Goal: Communication & Community: Share content

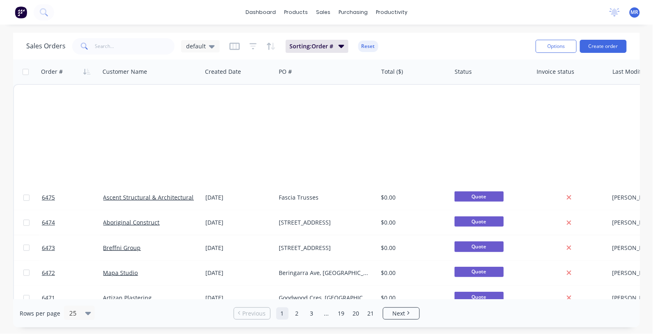
scroll to position [410, 0]
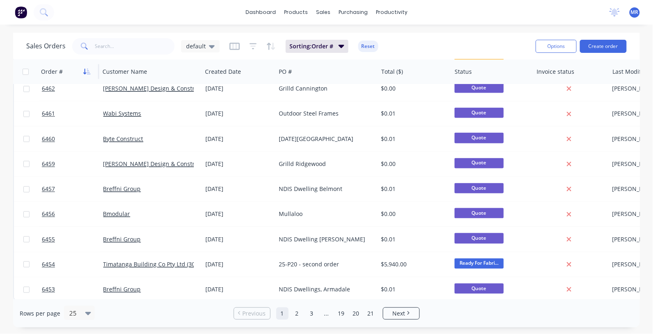
click at [84, 66] on button "button" at bounding box center [87, 72] width 12 height 12
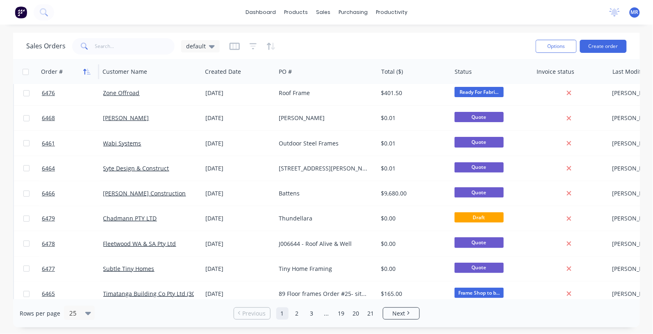
scroll to position [0, 0]
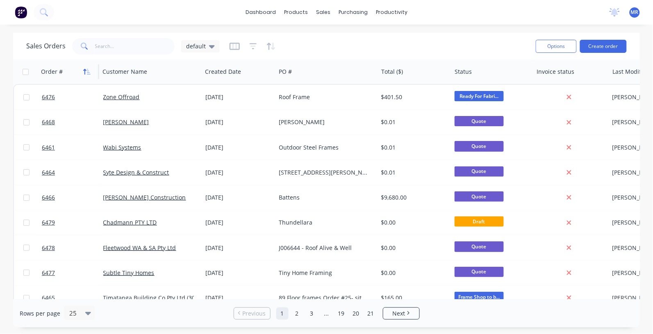
click at [84, 66] on button "button" at bounding box center [87, 72] width 12 height 12
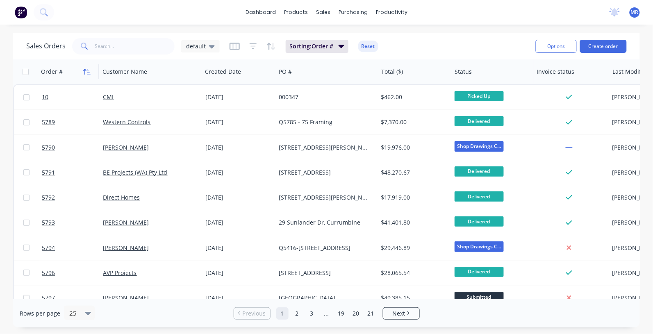
click at [83, 73] on icon "button" at bounding box center [86, 71] width 7 height 7
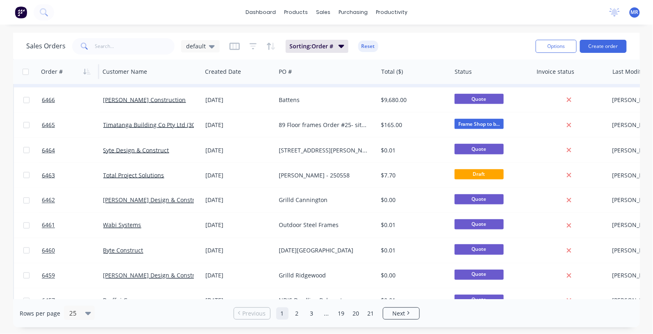
scroll to position [307, 0]
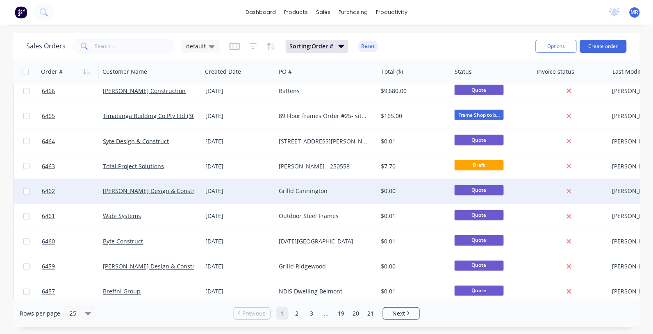
click at [304, 189] on div "Grilld Cannington" at bounding box center [324, 191] width 91 height 8
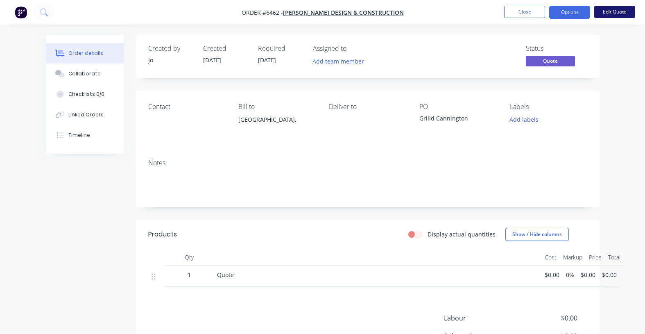
click at [617, 11] on button "Edit Quote" at bounding box center [615, 12] width 41 height 12
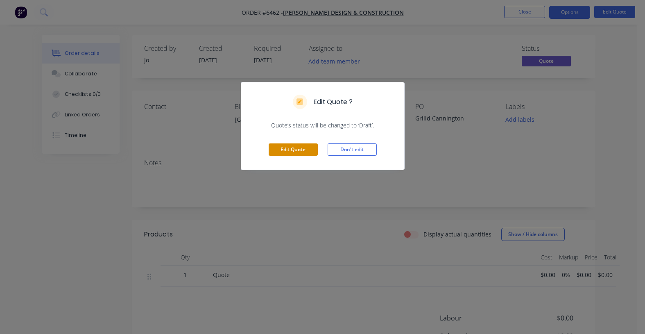
click at [308, 150] on button "Edit Quote" at bounding box center [293, 149] width 49 height 12
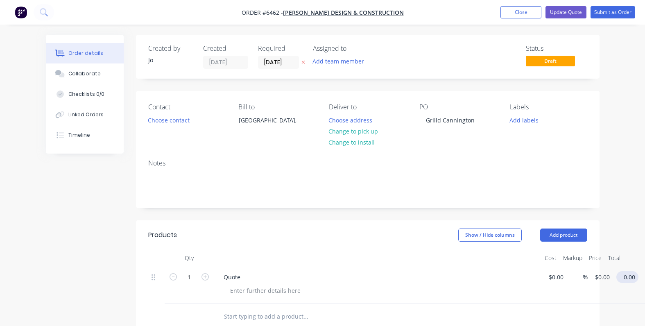
click at [628, 278] on input "0.00" at bounding box center [629, 277] width 19 height 12
type input "0.02"
type input "$0.02"
click at [561, 14] on button "Update Quote" at bounding box center [566, 12] width 41 height 12
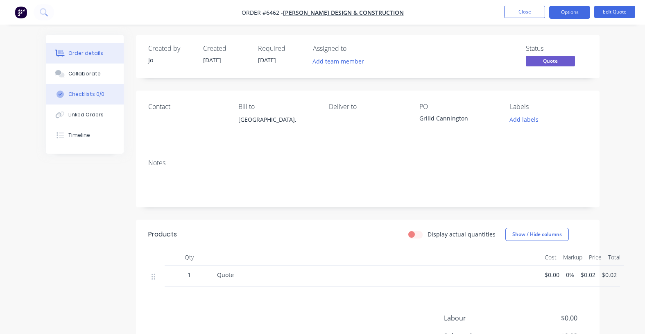
drag, startPoint x: 77, startPoint y: 76, endPoint x: 101, endPoint y: 96, distance: 32.0
click at [76, 77] on div "Collaborate" at bounding box center [84, 73] width 32 height 7
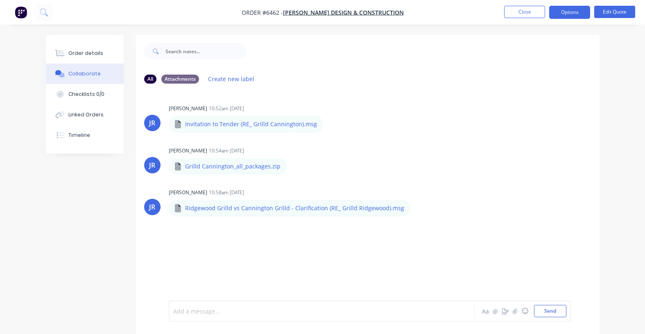
click at [190, 314] on div at bounding box center [321, 311] width 295 height 9
click at [553, 310] on button "Send" at bounding box center [550, 311] width 32 height 12
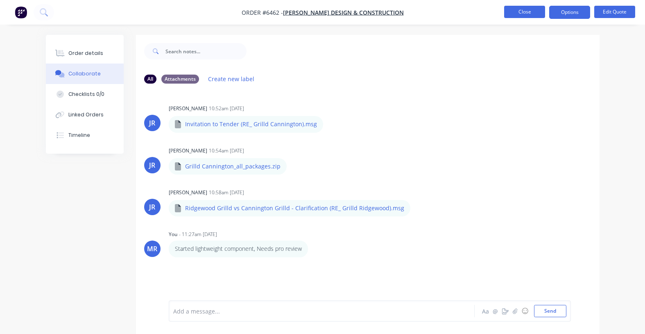
click at [522, 13] on button "Close" at bounding box center [524, 12] width 41 height 12
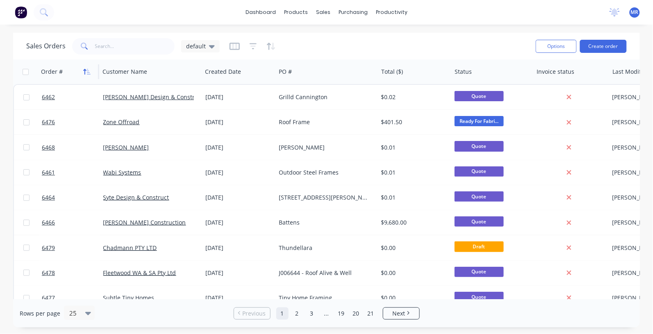
click at [88, 72] on icon "button" at bounding box center [89, 72] width 4 height 6
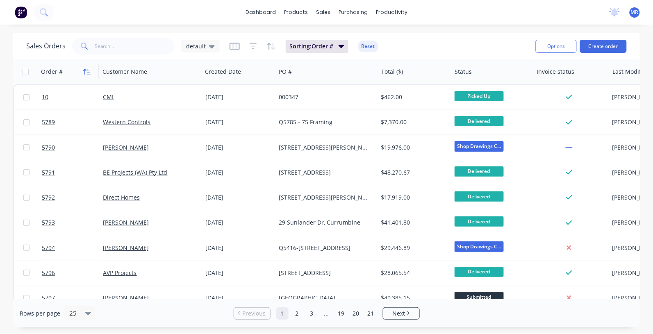
click at [89, 72] on icon "button" at bounding box center [86, 71] width 7 height 7
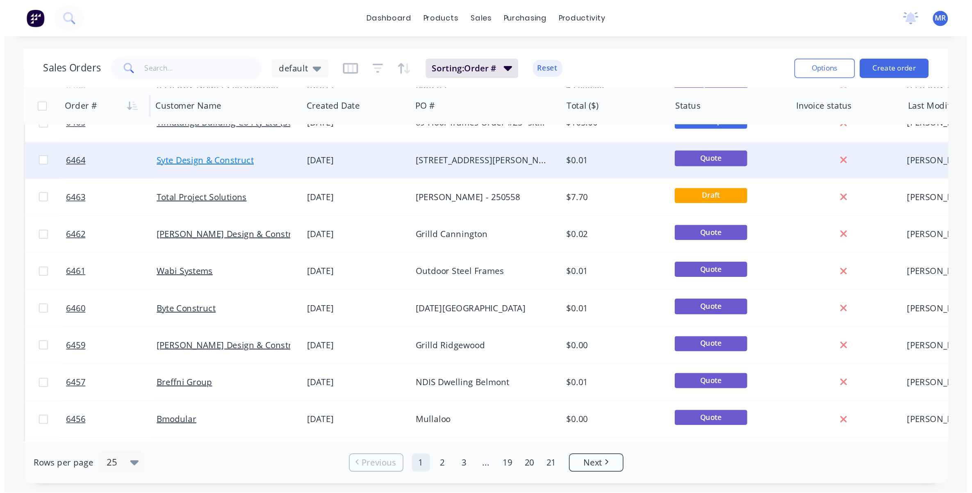
scroll to position [359, 0]
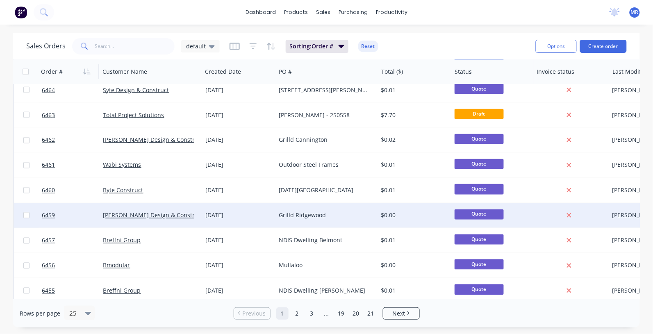
click at [293, 210] on div "Grilld Ridgewood" at bounding box center [326, 215] width 102 height 25
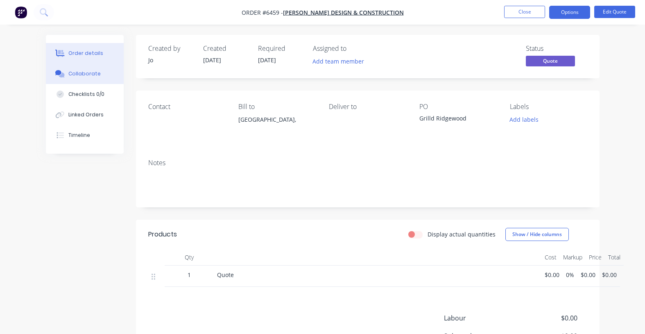
click at [88, 73] on div "Collaborate" at bounding box center [84, 73] width 32 height 7
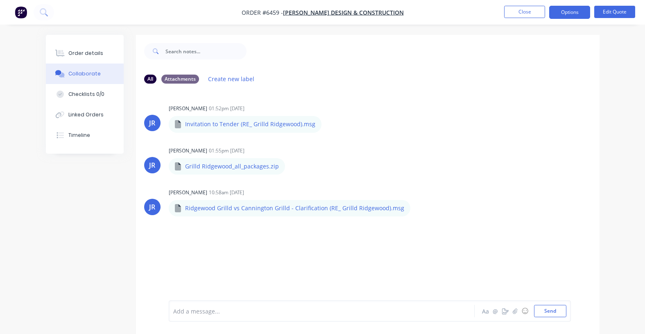
click at [210, 303] on div "Add a message... Aa @ ☺ Send" at bounding box center [370, 310] width 402 height 21
click at [197, 310] on div at bounding box center [321, 311] width 295 height 9
click at [540, 315] on button "Send" at bounding box center [550, 311] width 32 height 12
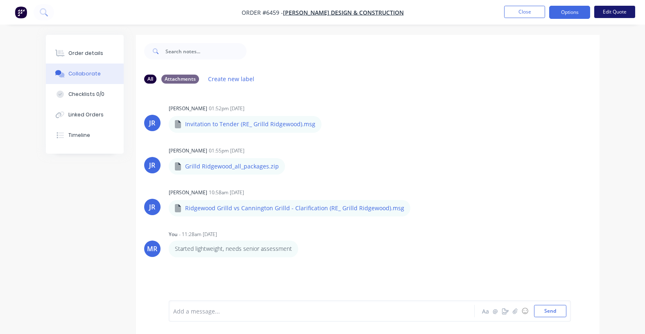
click at [615, 11] on button "Edit Quote" at bounding box center [615, 12] width 41 height 12
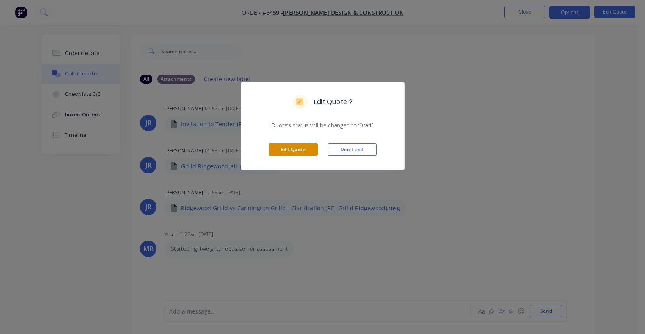
click at [281, 150] on button "Edit Quote" at bounding box center [293, 149] width 49 height 12
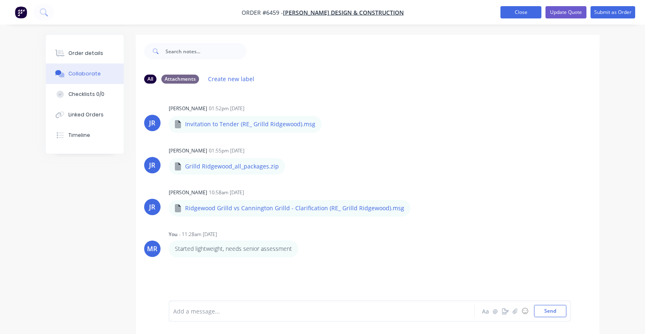
click at [525, 12] on button "Close" at bounding box center [521, 12] width 41 height 12
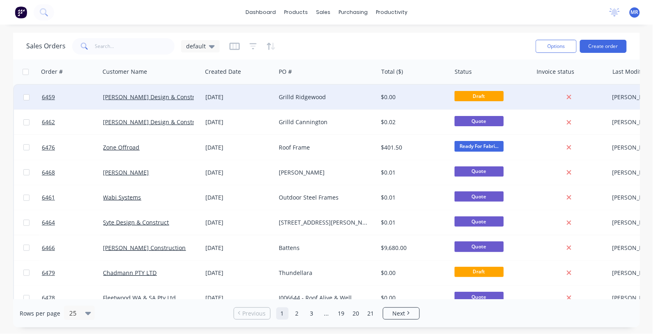
click at [315, 97] on div "Grilld Ridgewood" at bounding box center [324, 97] width 91 height 8
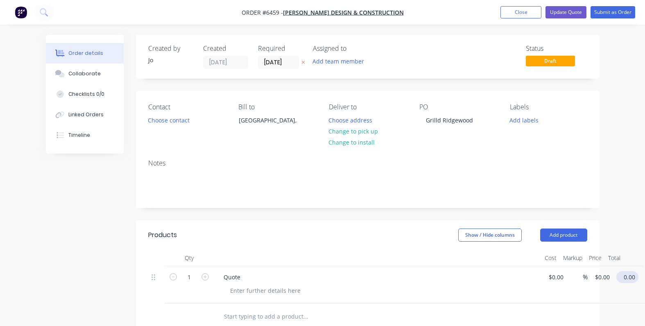
click at [626, 275] on input "0.00" at bounding box center [629, 277] width 19 height 12
type input "0.02"
type input "$0.02"
click at [560, 16] on button "Update Quote" at bounding box center [566, 12] width 41 height 12
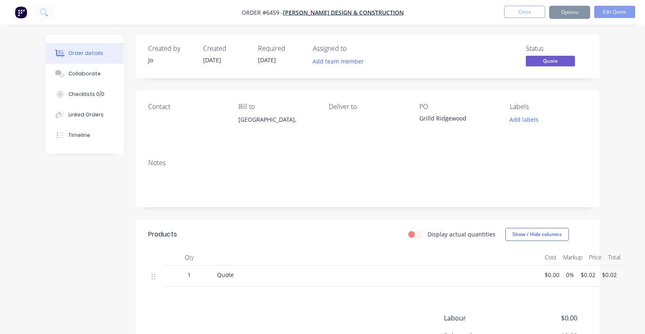
click at [527, 14] on button "Close" at bounding box center [524, 12] width 41 height 12
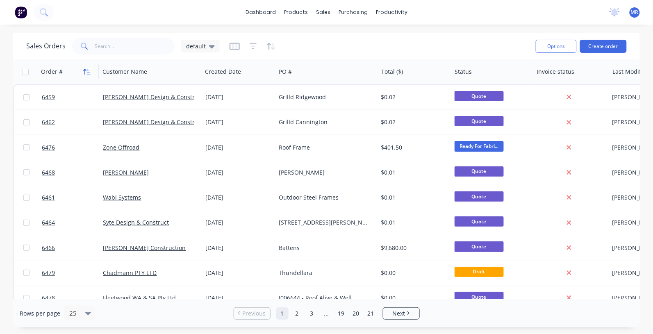
click at [90, 74] on icon "button" at bounding box center [89, 72] width 4 height 6
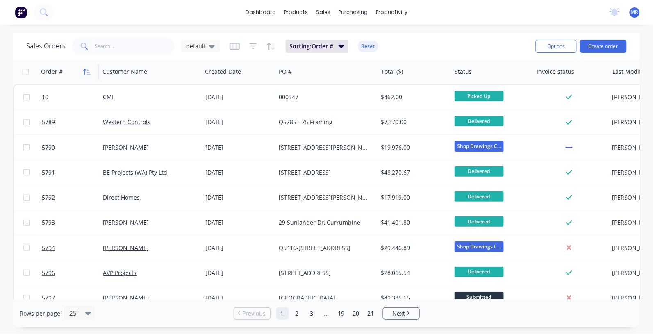
click at [89, 74] on icon "button" at bounding box center [89, 72] width 4 height 6
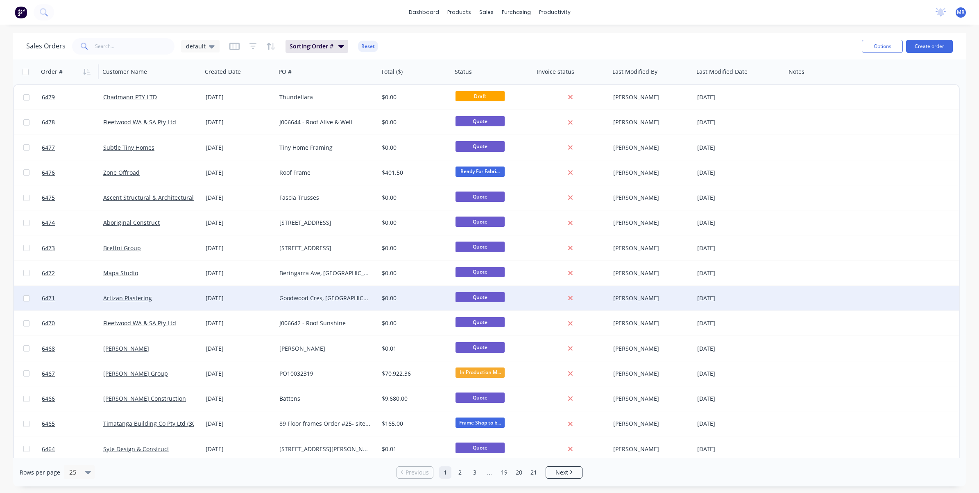
click at [323, 295] on div "Goodwood Cres, [GEOGRAPHIC_DATA]" at bounding box center [324, 298] width 91 height 8
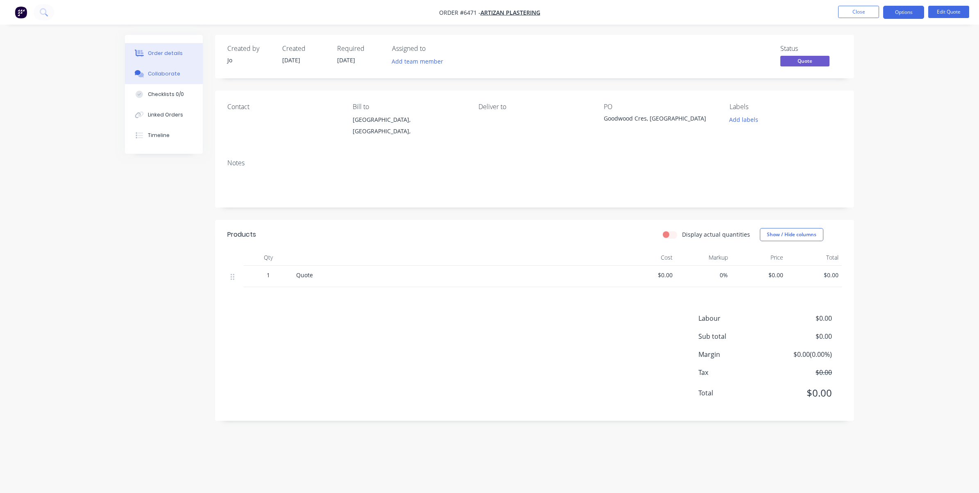
click at [162, 72] on div "Collaborate" at bounding box center [164, 73] width 32 height 7
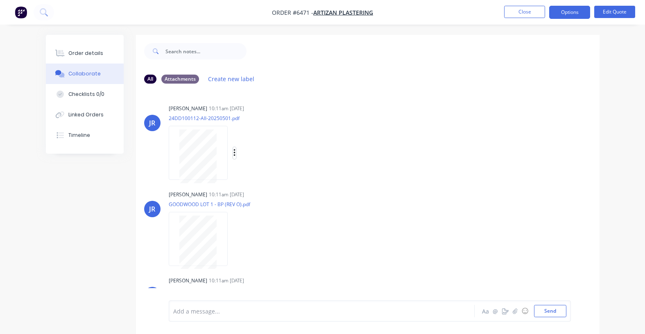
click at [235, 152] on icon "button" at bounding box center [235, 152] width 2 height 7
click at [268, 172] on button "Download" at bounding box center [289, 175] width 92 height 18
click at [236, 242] on icon "button" at bounding box center [235, 238] width 2 height 9
click at [269, 261] on button "Download" at bounding box center [289, 261] width 92 height 18
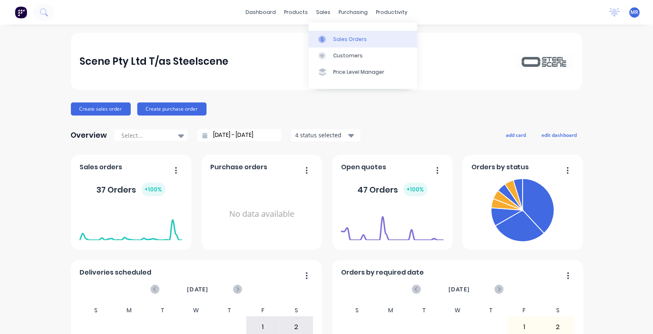
drag, startPoint x: 353, startPoint y: 37, endPoint x: 357, endPoint y: 44, distance: 8.1
click at [353, 37] on div "Sales Orders" at bounding box center [350, 39] width 34 height 7
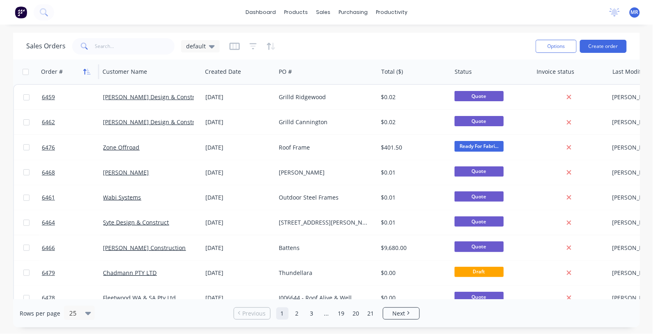
click at [85, 70] on icon "button" at bounding box center [85, 72] width 3 height 6
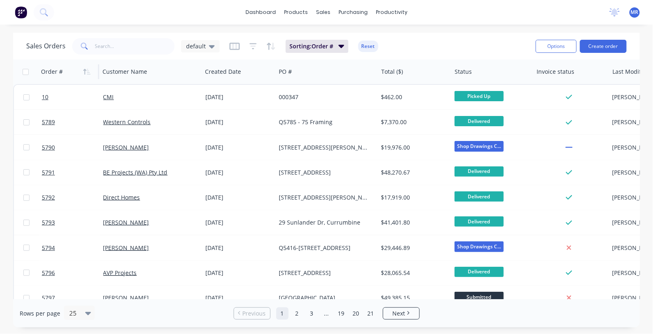
click at [85, 70] on icon "button" at bounding box center [85, 72] width 3 height 6
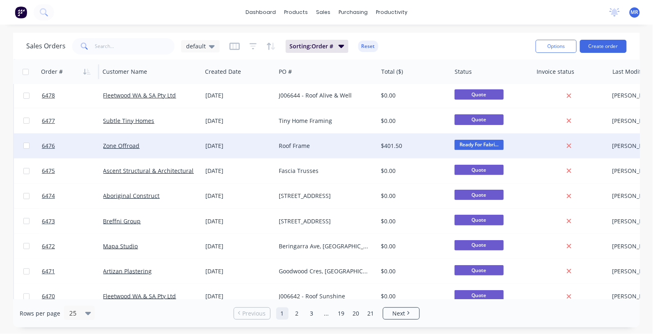
scroll to position [102, 0]
